Goal: Task Accomplishment & Management: Manage account settings

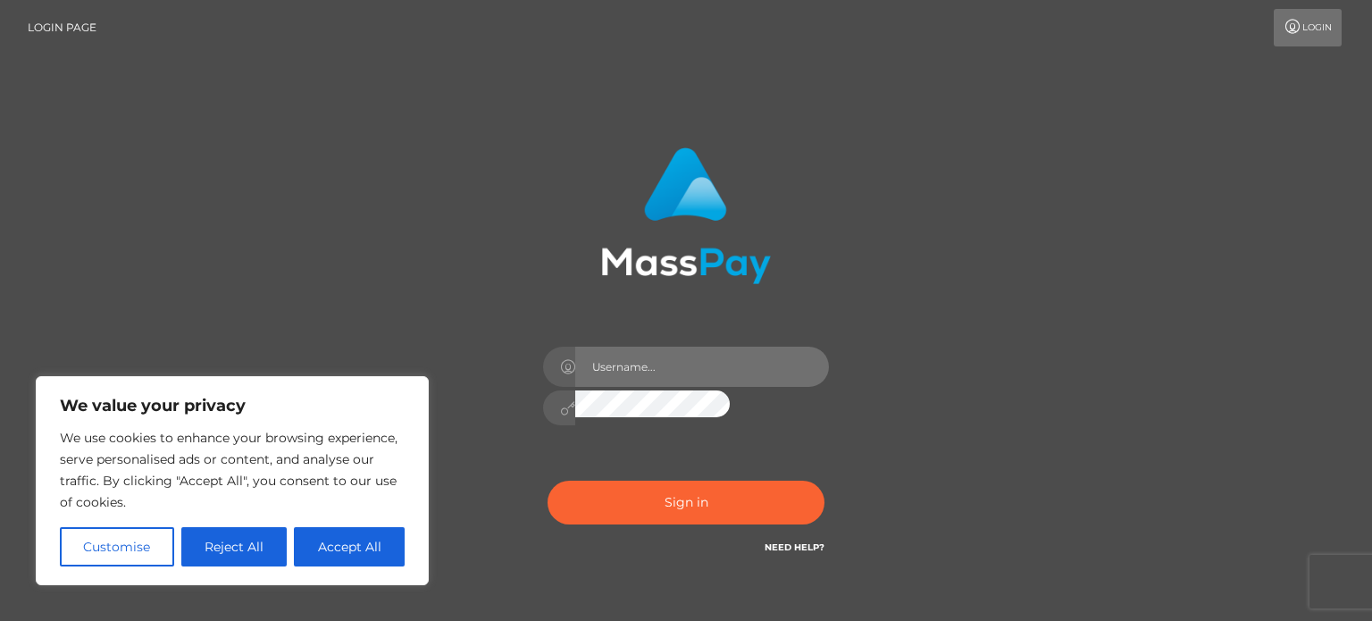
click at [575, 347] on input "text" at bounding box center [702, 367] width 254 height 40
type input "[EMAIL_ADDRESS][DOMAIN_NAME]"
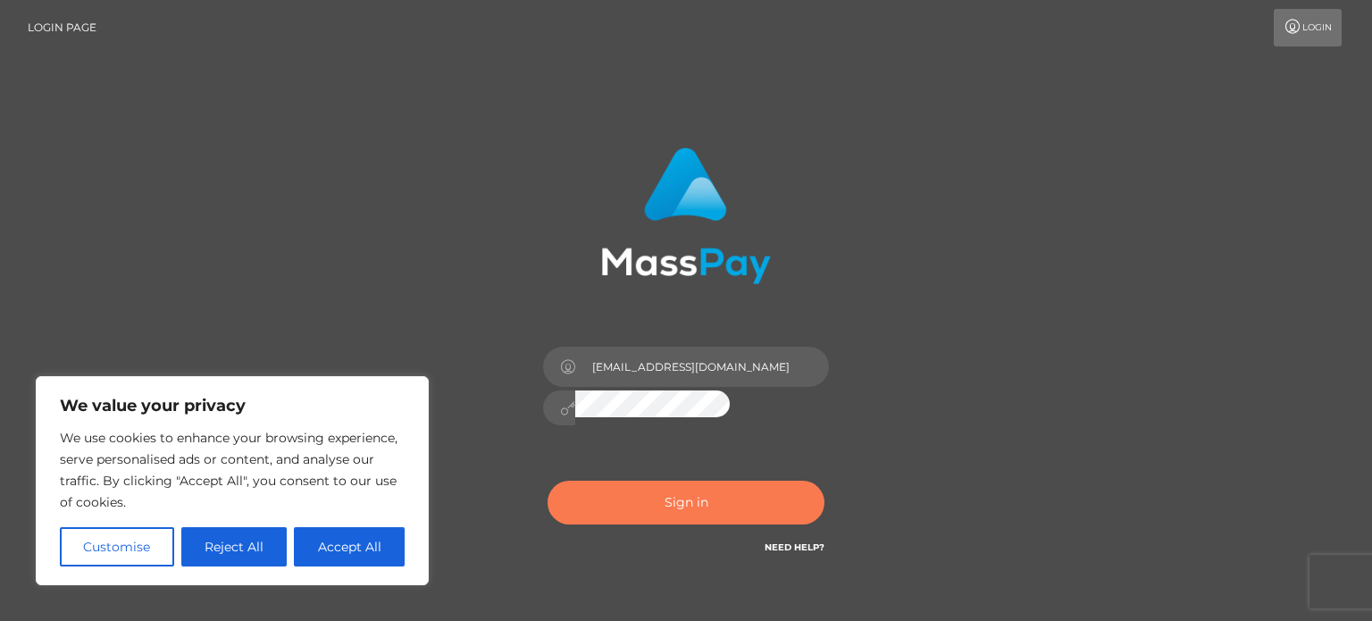
click at [548, 481] on button "Sign in" at bounding box center [686, 503] width 277 height 44
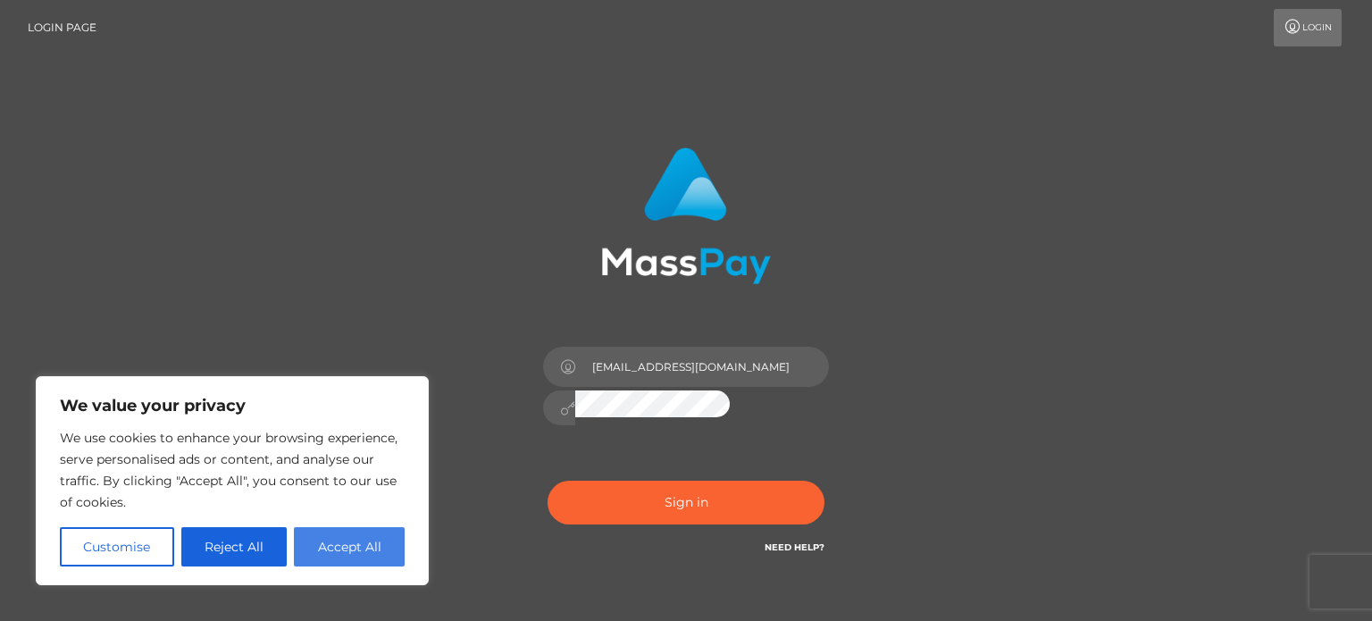
click at [366, 549] on button "Accept All" at bounding box center [349, 546] width 111 height 39
checkbox input "true"
